Goal: Information Seeking & Learning: Find specific fact

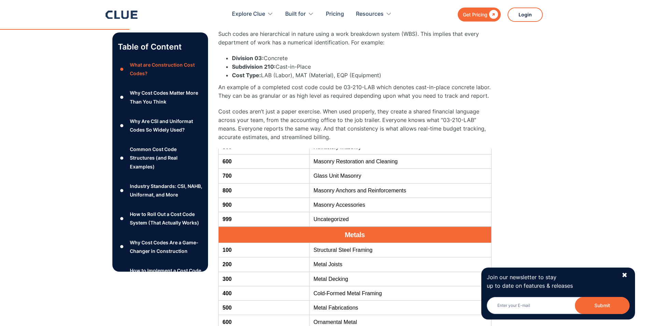
scroll to position [786, 0]
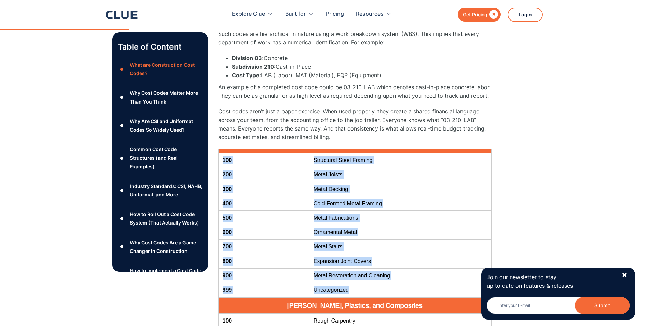
drag, startPoint x: 354, startPoint y: 289, endPoint x: 221, endPoint y: 158, distance: 186.8
click at [221, 158] on tbody "100 Structural Steel Framing 200 Metal Joists 300 Metal Decking 400 Cold-Formed…" at bounding box center [354, 225] width 273 height 144
copy tbody "100 Structural Steel Framing 200 Metal Joists 300 Metal Decking 400 Cold-Formed…"
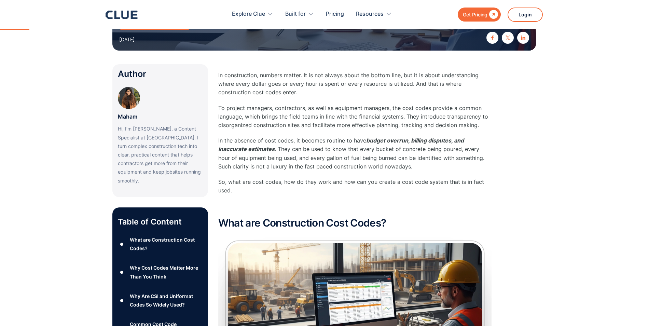
scroll to position [171, 0]
